Goal: Task Accomplishment & Management: Manage account settings

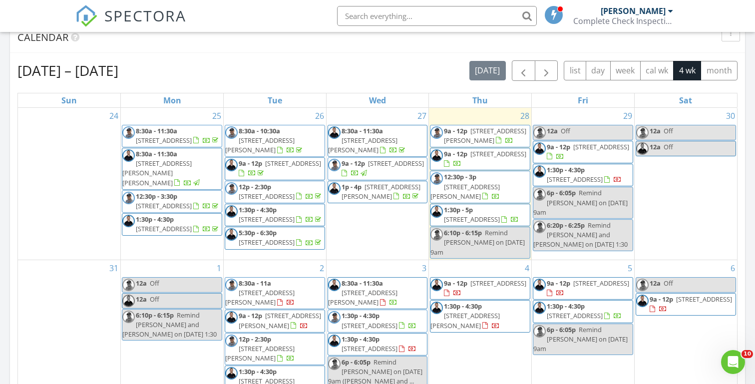
click at [474, 132] on span "[STREET_ADDRESS][PERSON_NAME]" at bounding box center [485, 135] width 82 height 18
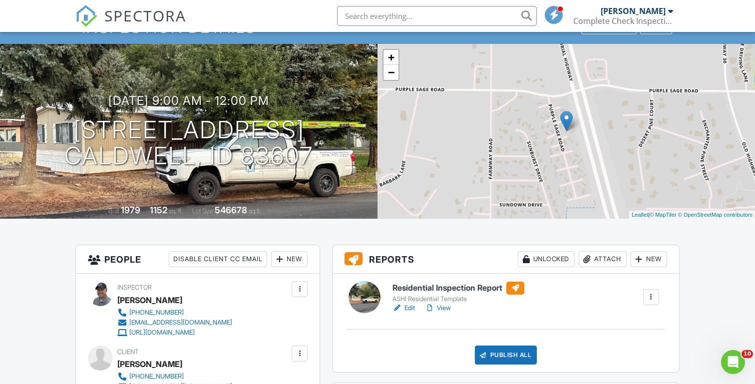
scroll to position [61, 0]
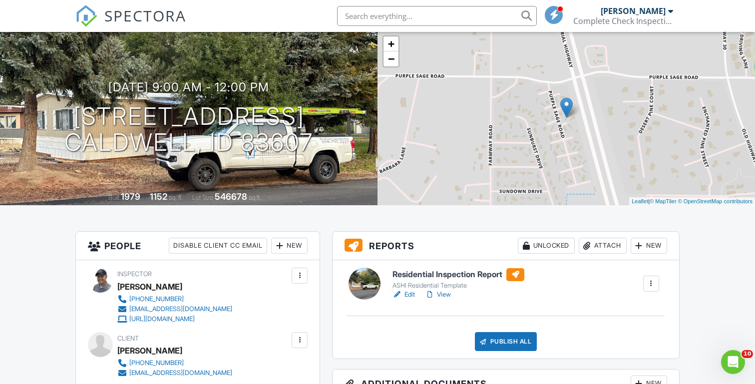
click at [445, 296] on link "View" at bounding box center [438, 295] width 26 height 10
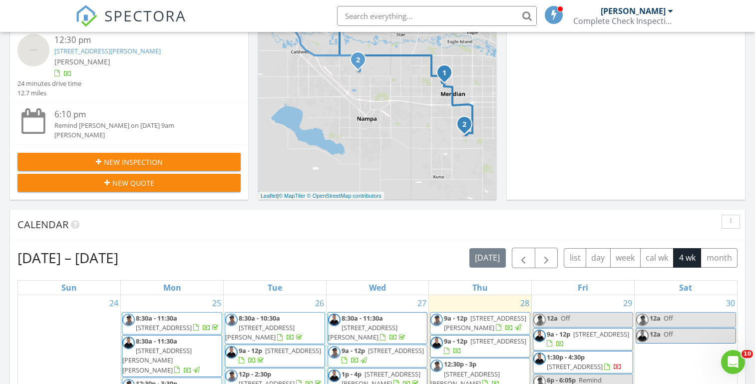
scroll to position [264, 0]
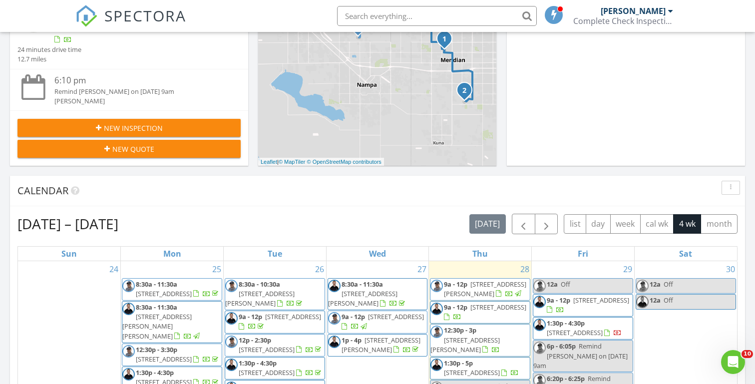
click at [264, 173] on div "[DATE] [PERSON_NAME] 9:00 am [STREET_ADDRESS] [PERSON_NAME] 13 minutes drive ti…" at bounding box center [377, 320] width 755 height 909
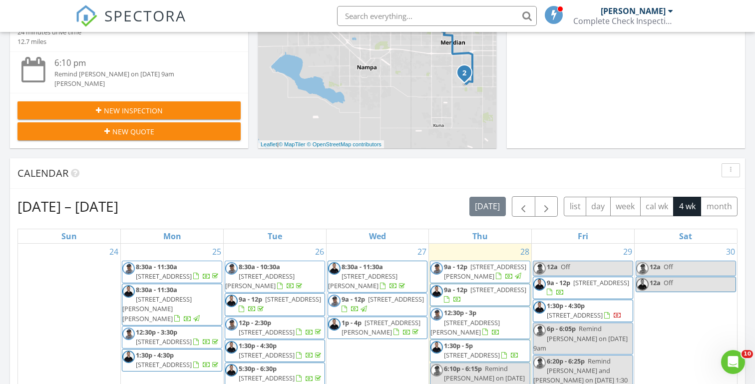
click at [253, 151] on div "Today Michael Hasson 9:00 am 15881 Purple Sage Rd, Caldwell, ID 83607 Michael H…" at bounding box center [377, 303] width 755 height 909
click at [254, 153] on div "Today Michael Hasson 9:00 am 15881 Purple Sage Rd, Caldwell, ID 83607 Michael H…" at bounding box center [377, 303] width 755 height 909
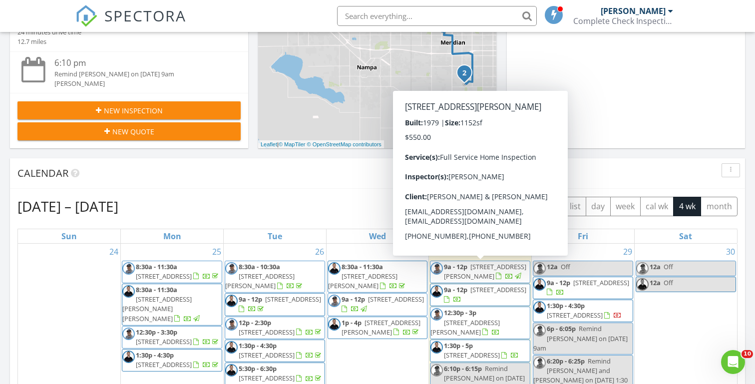
click at [253, 152] on div "Today Michael Hasson 9:00 am 15881 Purple Sage Rd, Caldwell, ID 83607 Michael H…" at bounding box center [377, 303] width 755 height 909
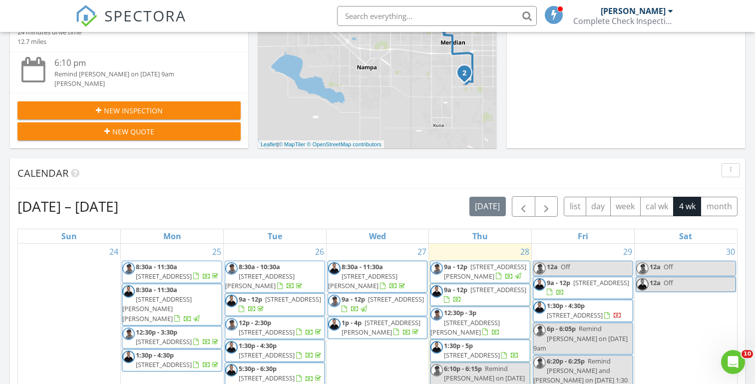
click at [465, 293] on span "9a - 12p" at bounding box center [455, 289] width 23 height 9
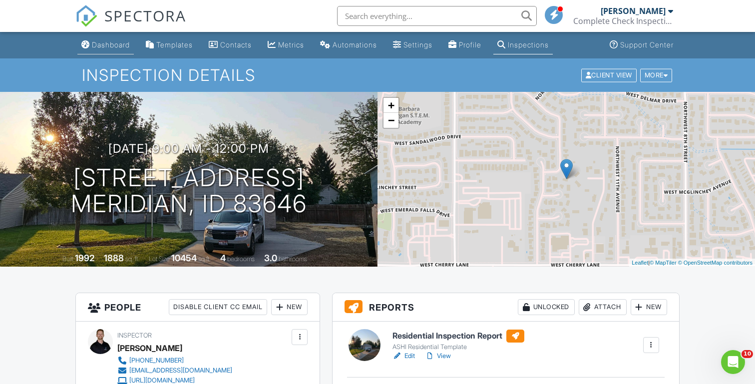
click at [108, 46] on div "Dashboard" at bounding box center [111, 44] width 38 height 8
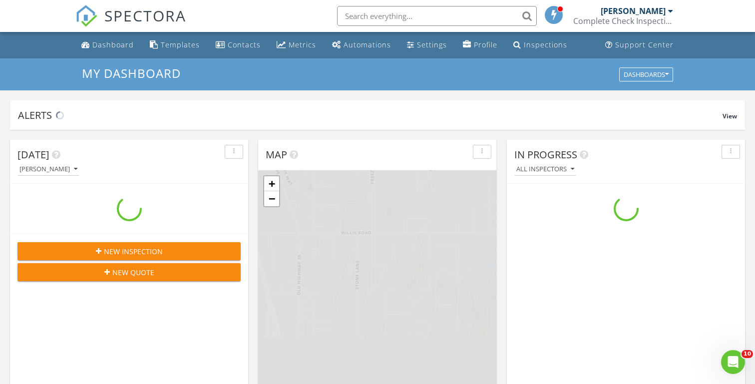
scroll to position [910, 756]
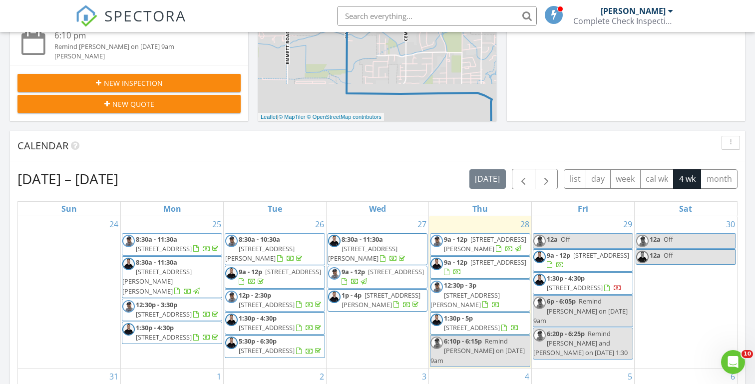
scroll to position [369, 0]
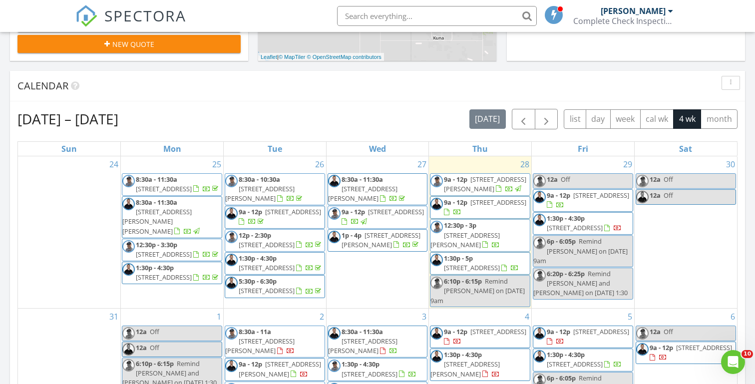
click at [253, 64] on div "[DATE] [PERSON_NAME] 9:00 am [STREET_ADDRESS] [PERSON_NAME] 13 minutes drive ti…" at bounding box center [377, 215] width 755 height 909
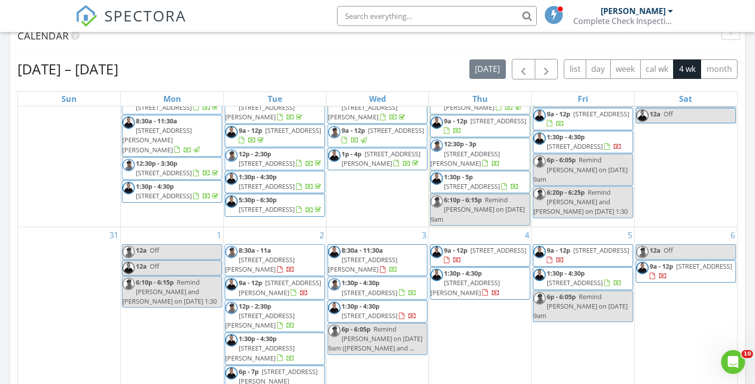
scroll to position [43, 0]
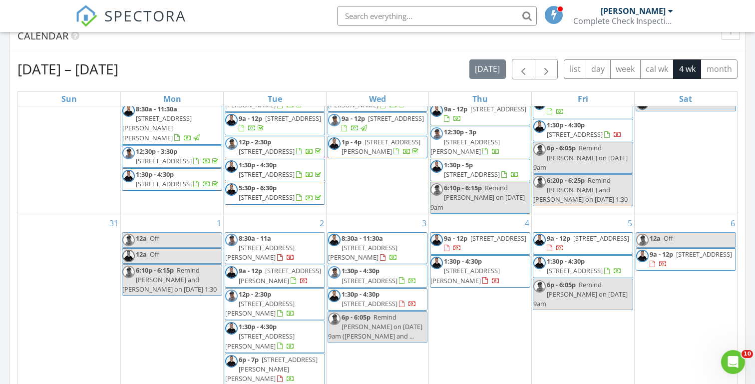
click at [4, 205] on div "Today Michael Hasson 9:00 am 15881 Purple Sage Rd, Caldwell, ID 83607 Michael H…" at bounding box center [377, 165] width 755 height 909
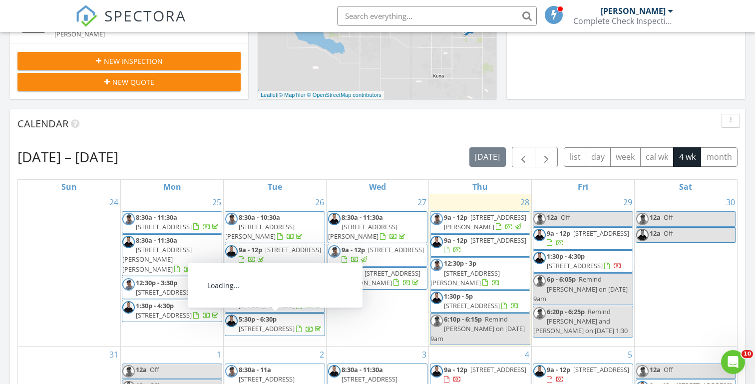
scroll to position [287, 0]
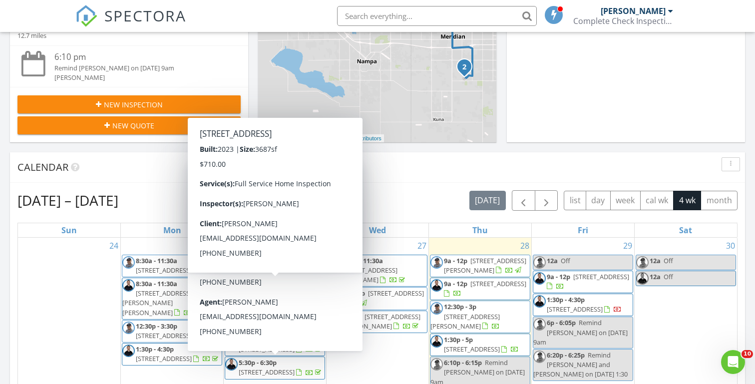
click at [377, 148] on div "Today Michael Hasson 9:00 am 15881 Purple Sage Rd, Caldwell, ID 83607 Michael H…" at bounding box center [377, 297] width 755 height 909
